Goal: Task Accomplishment & Management: Manage account settings

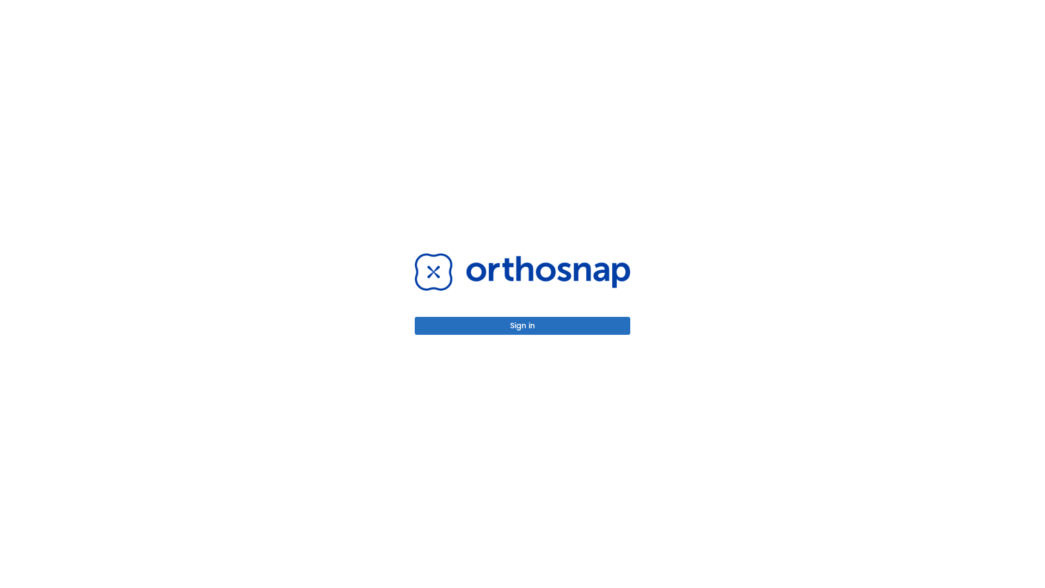
click at [522, 325] on button "Sign in" at bounding box center [522, 326] width 215 height 18
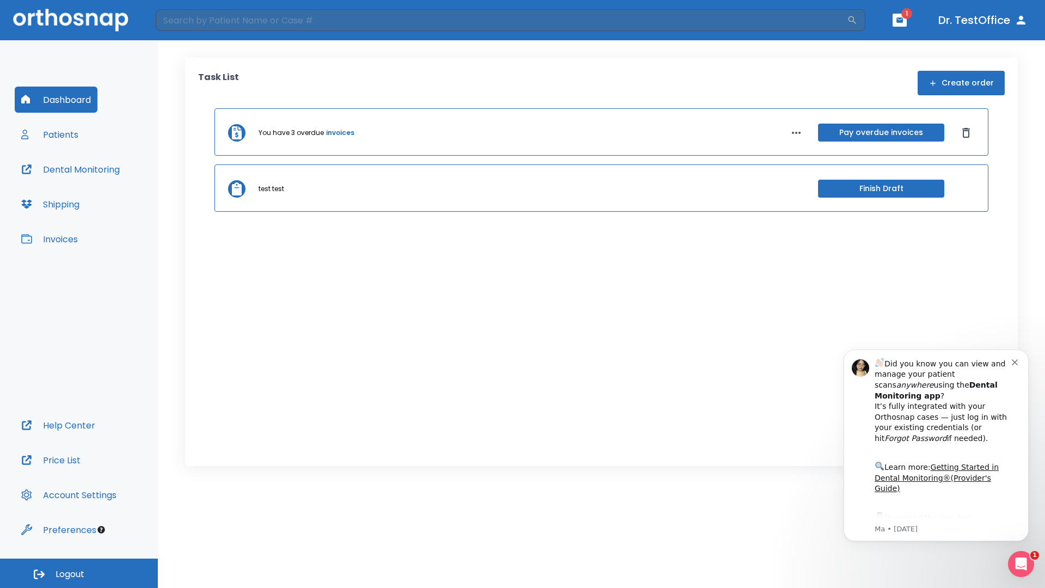
click at [79, 573] on span "Logout" at bounding box center [69, 574] width 29 height 12
